Goal: Find specific page/section: Find specific page/section

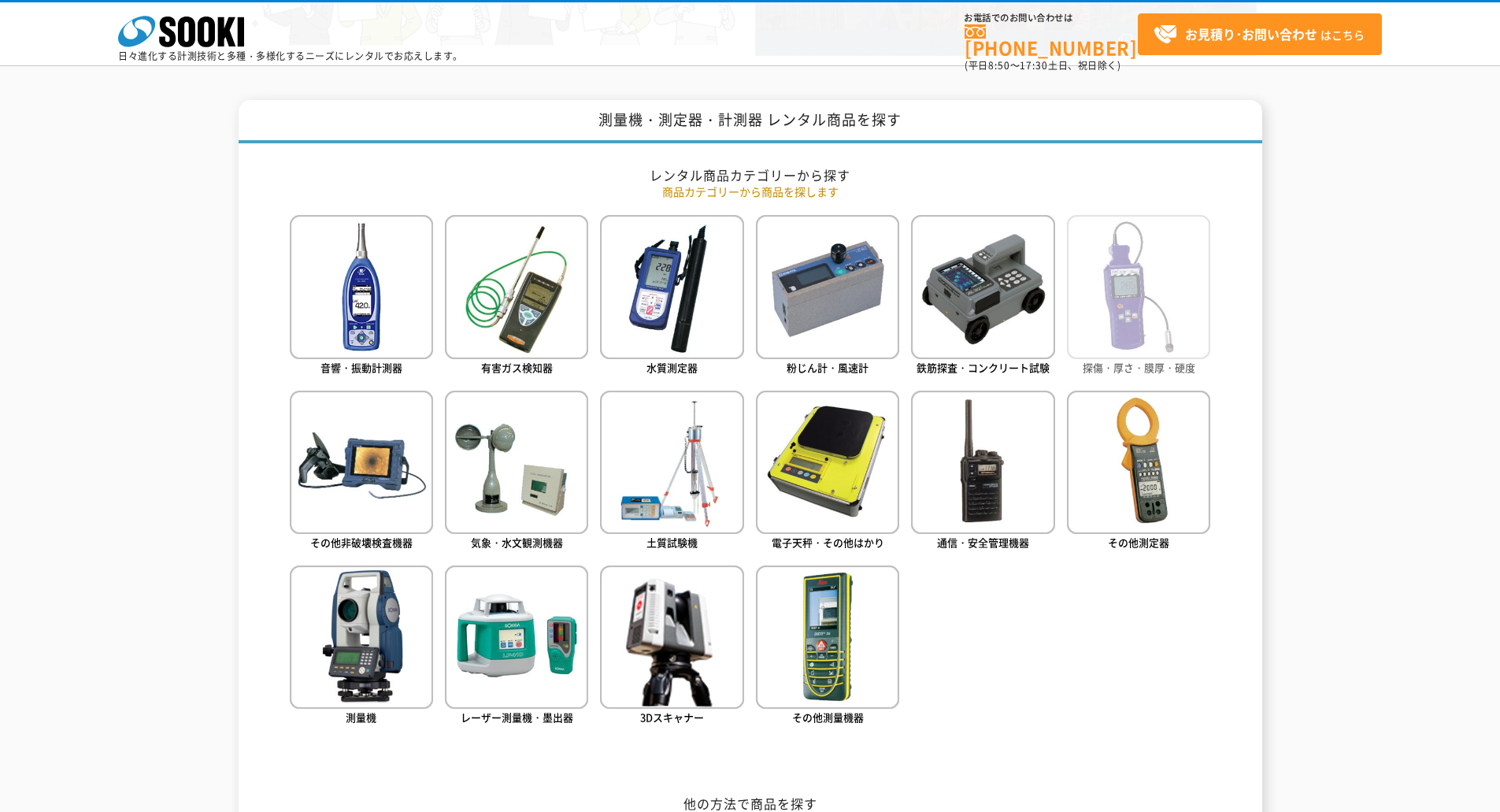
scroll to position [630, 0]
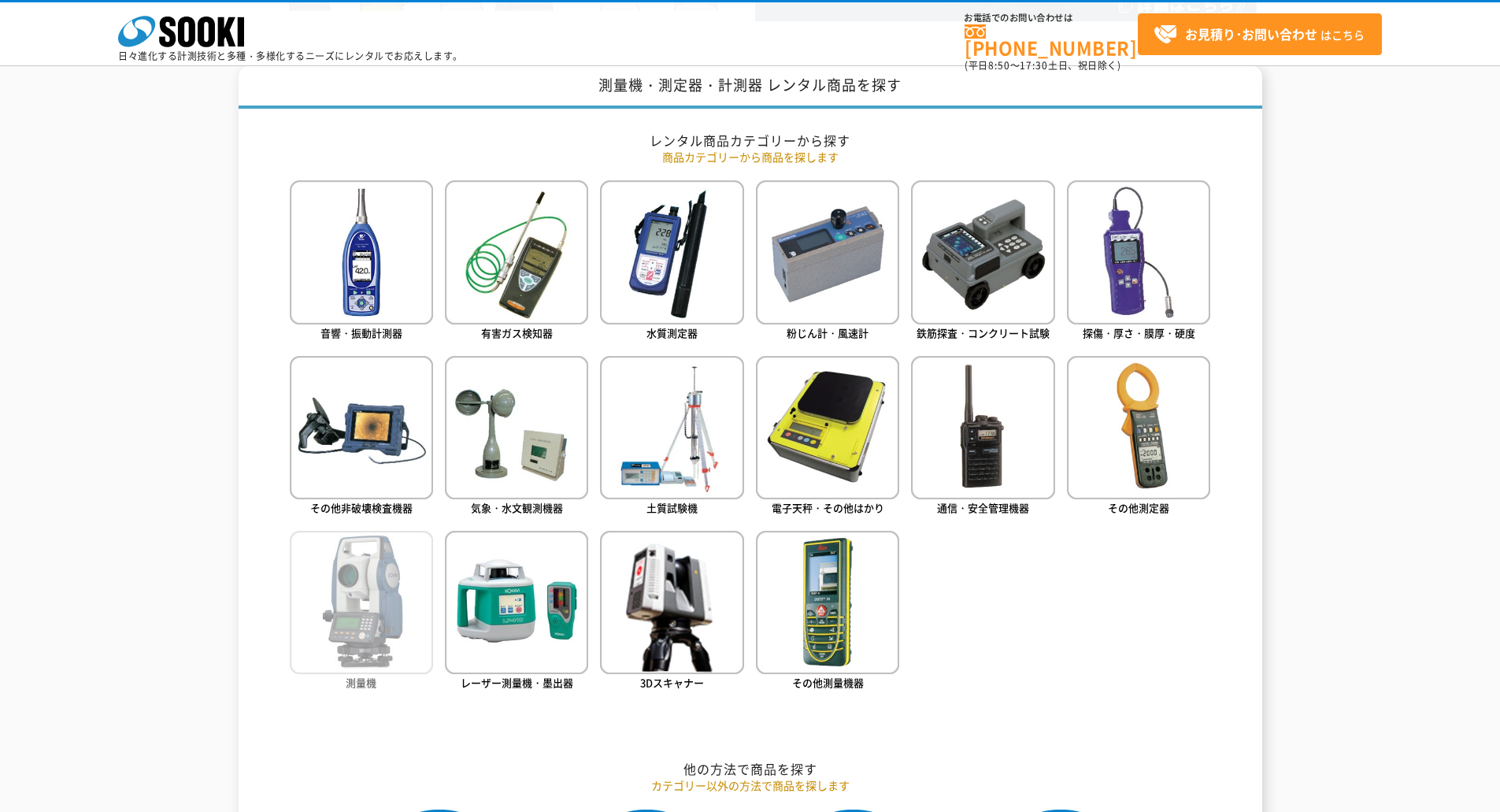
click at [353, 600] on img at bounding box center [361, 602] width 143 height 143
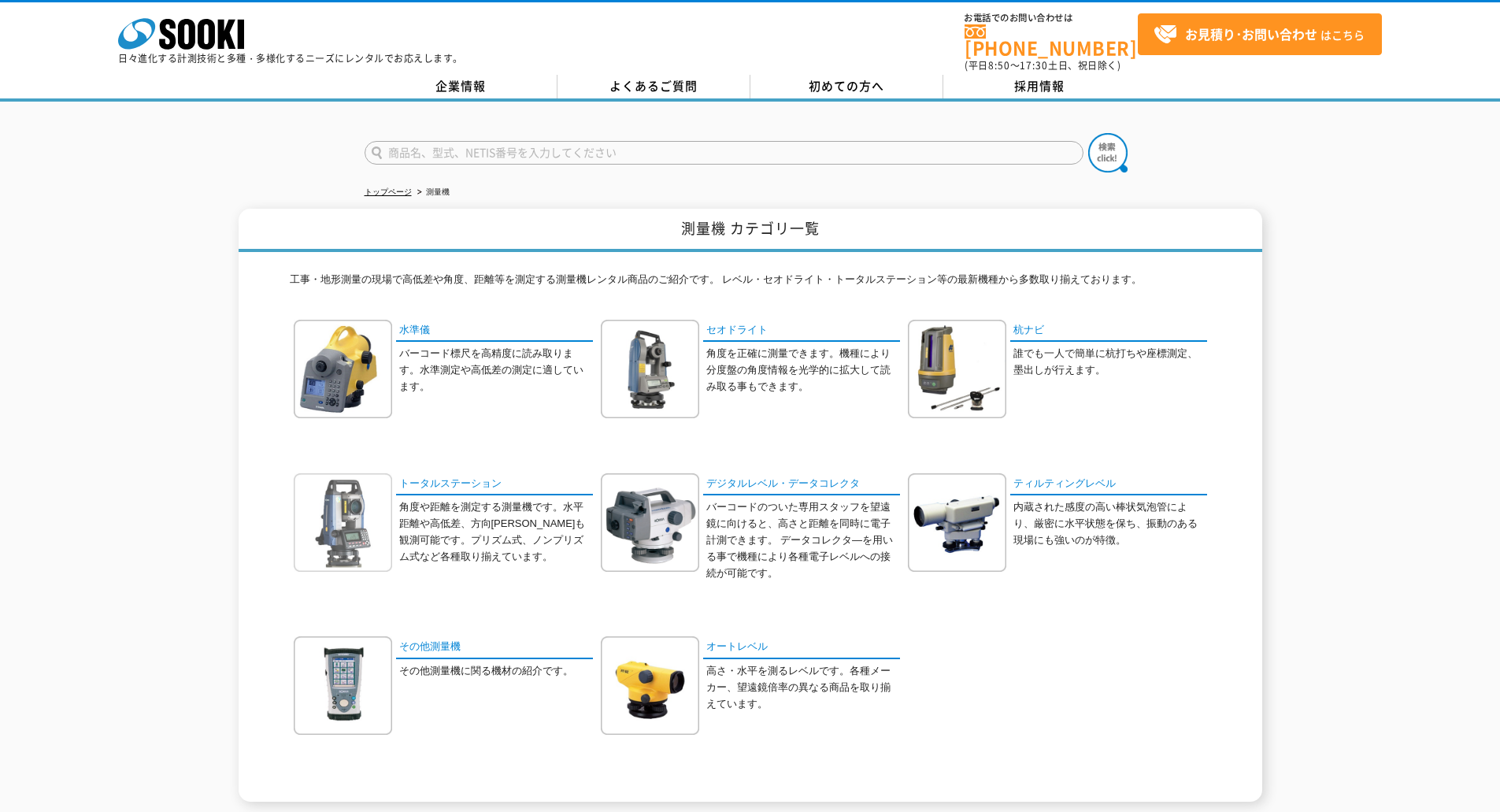
click at [332, 504] on img at bounding box center [342, 522] width 98 height 98
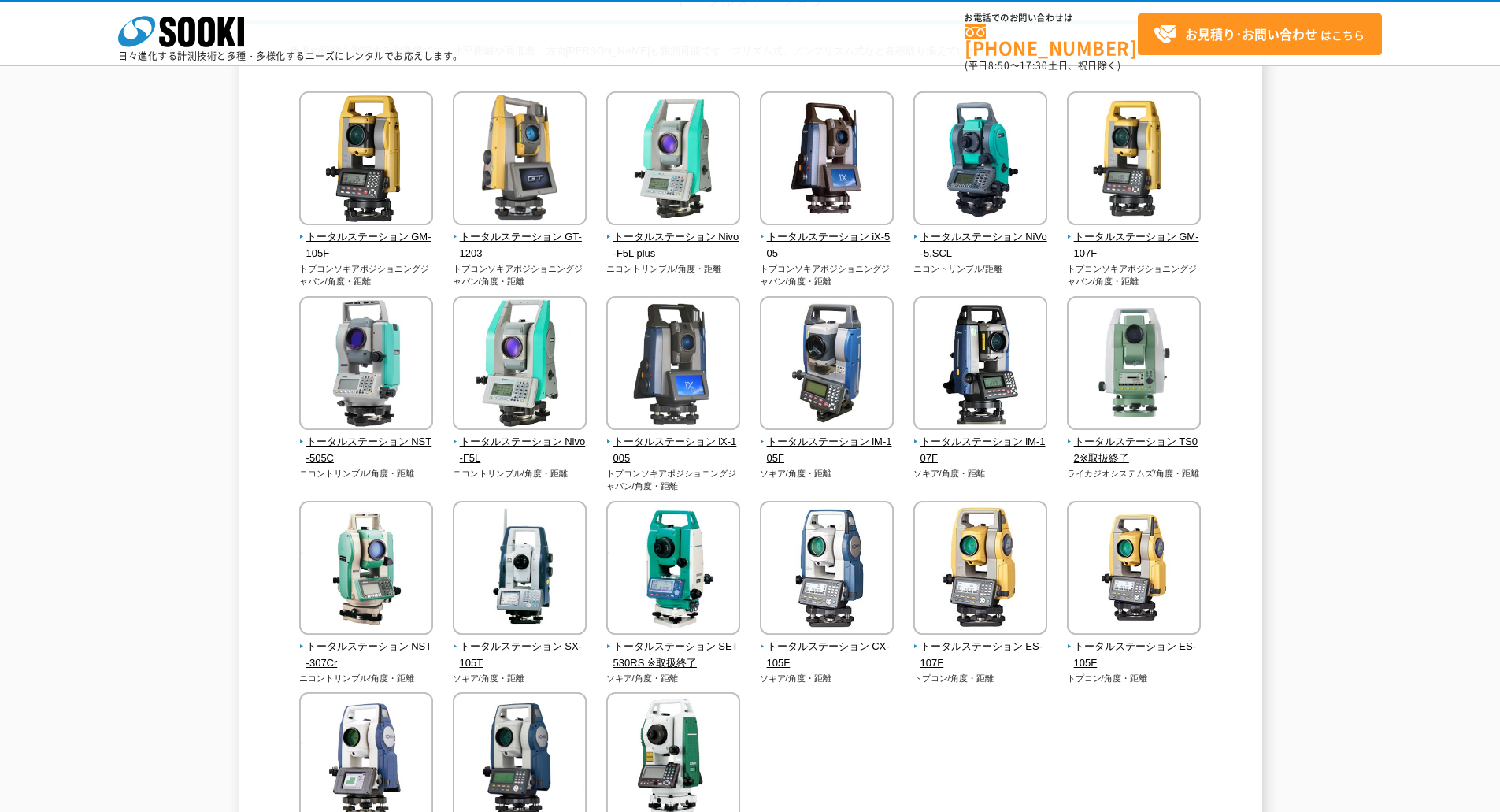
scroll to position [105, 0]
